Goal: Task Accomplishment & Management: Manage account settings

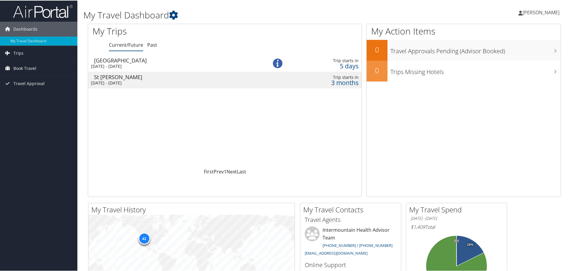
click at [537, 12] on span "[PERSON_NAME]" at bounding box center [540, 12] width 37 height 7
click at [510, 35] on link "My Settings" at bounding box center [525, 33] width 66 height 10
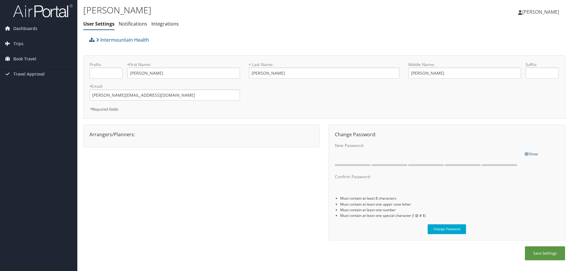
click at [112, 137] on div "Arrangers/Planners: Edit Arrangers & Planners [PERSON_NAME] [PERSON_NAME] [PERS…" at bounding box center [201, 134] width 233 height 7
click at [560, 14] on link "[PERSON_NAME]" at bounding box center [541, 12] width 47 height 18
click at [532, 53] on link "View Travel Profile" at bounding box center [526, 53] width 66 height 10
click at [542, 10] on span "[PERSON_NAME]" at bounding box center [540, 12] width 37 height 7
click at [433, 26] on div "[PERSON_NAME] User Settings Notifications Integrations User Settings Notificati…" at bounding box center [324, 17] width 494 height 34
